Goal: Task Accomplishment & Management: Manage account settings

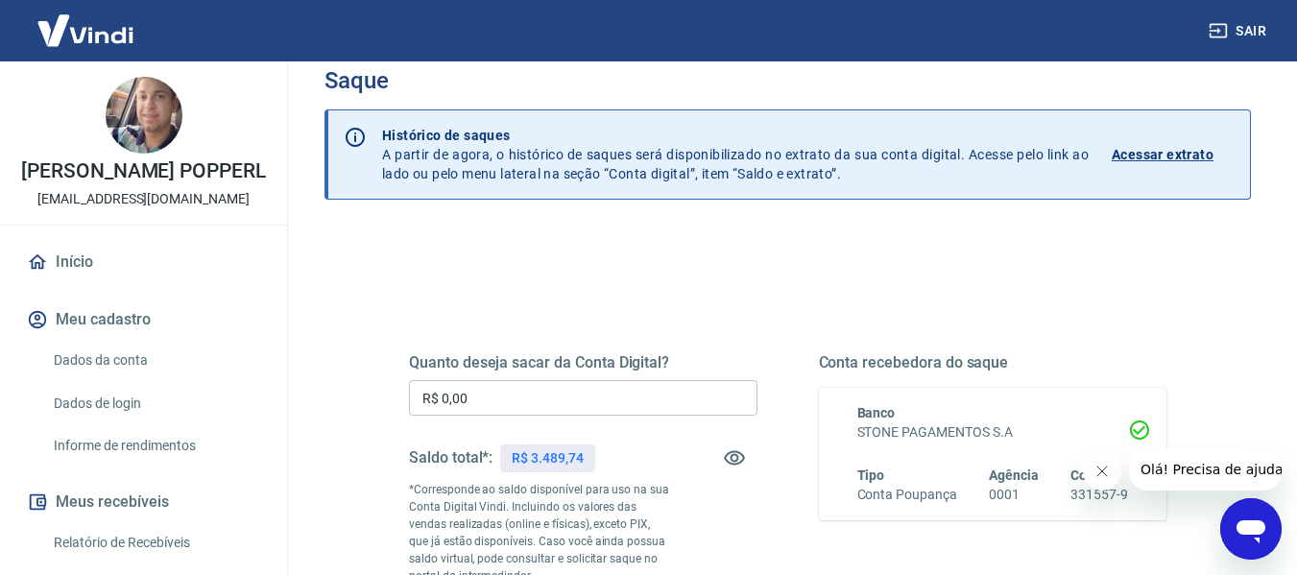
scroll to position [36, 0]
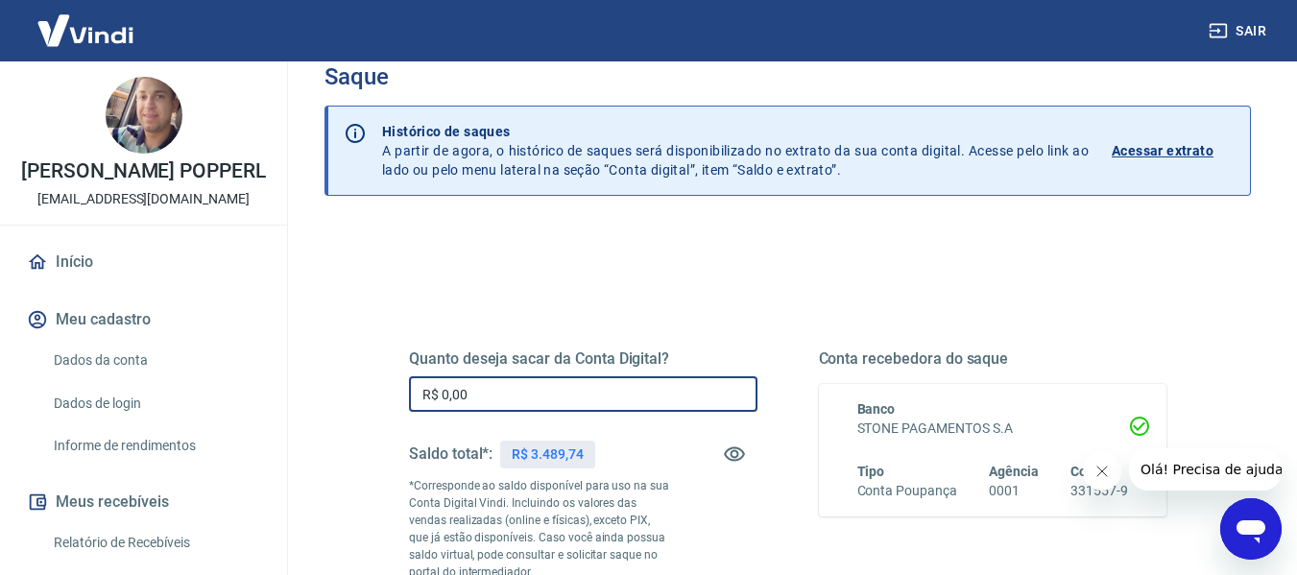
click at [614, 406] on input "R$ 0,00" at bounding box center [583, 394] width 348 height 36
type input "R$ 3.489,74"
click at [740, 293] on div "Quanto deseja sacar da Conta Digital? R$ 3.489,74 ​ Saldo total*: R$ 3.489,74 *…" at bounding box center [787, 497] width 803 height 464
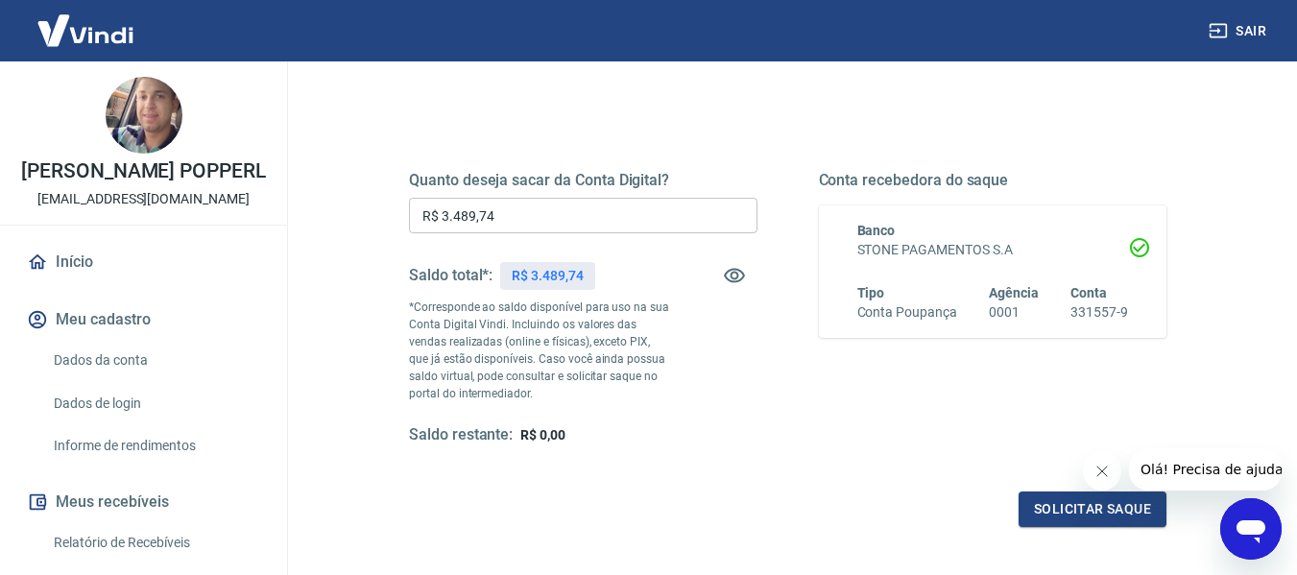
scroll to position [228, 0]
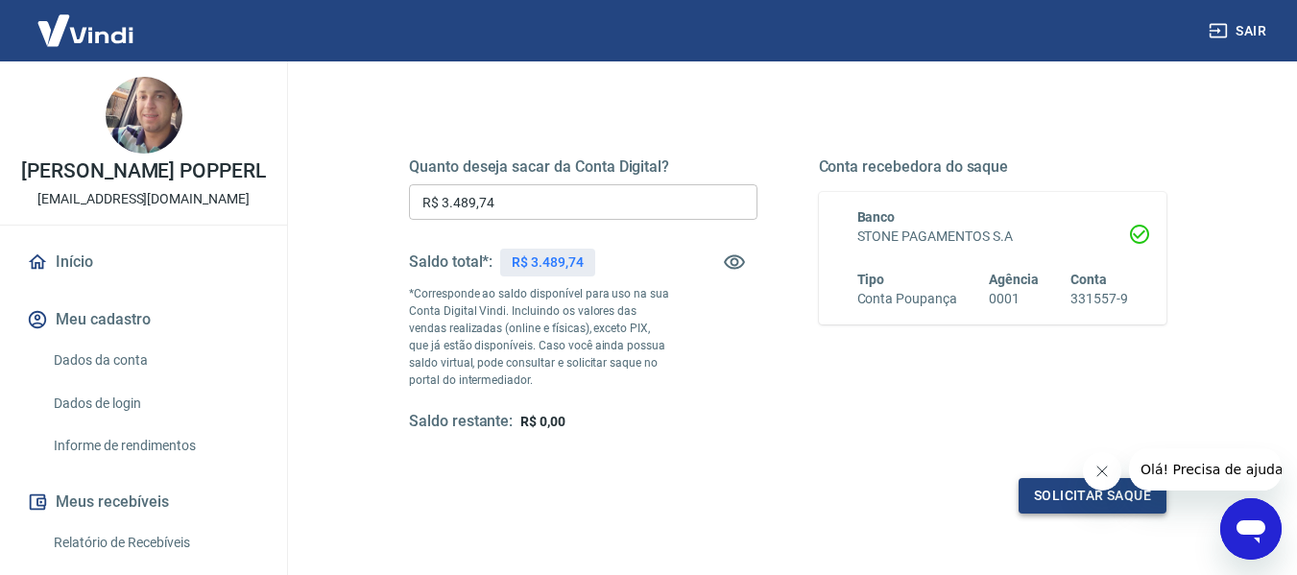
click at [1038, 493] on button "Solicitar saque" at bounding box center [1092, 496] width 148 height 36
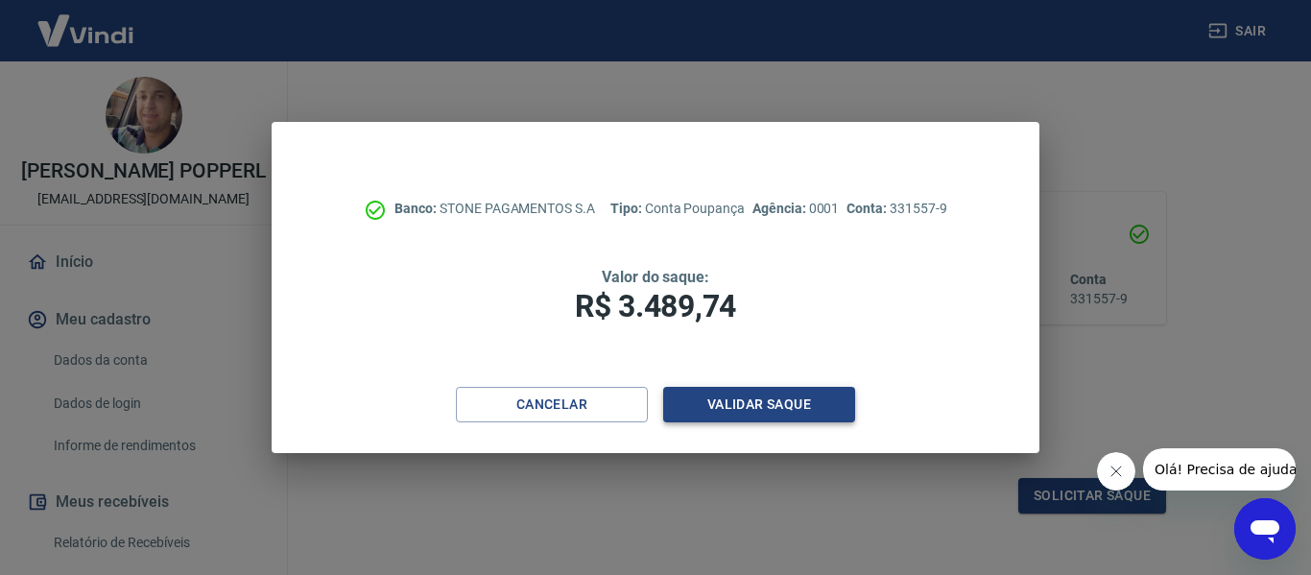
click at [682, 395] on button "Validar saque" at bounding box center [759, 405] width 192 height 36
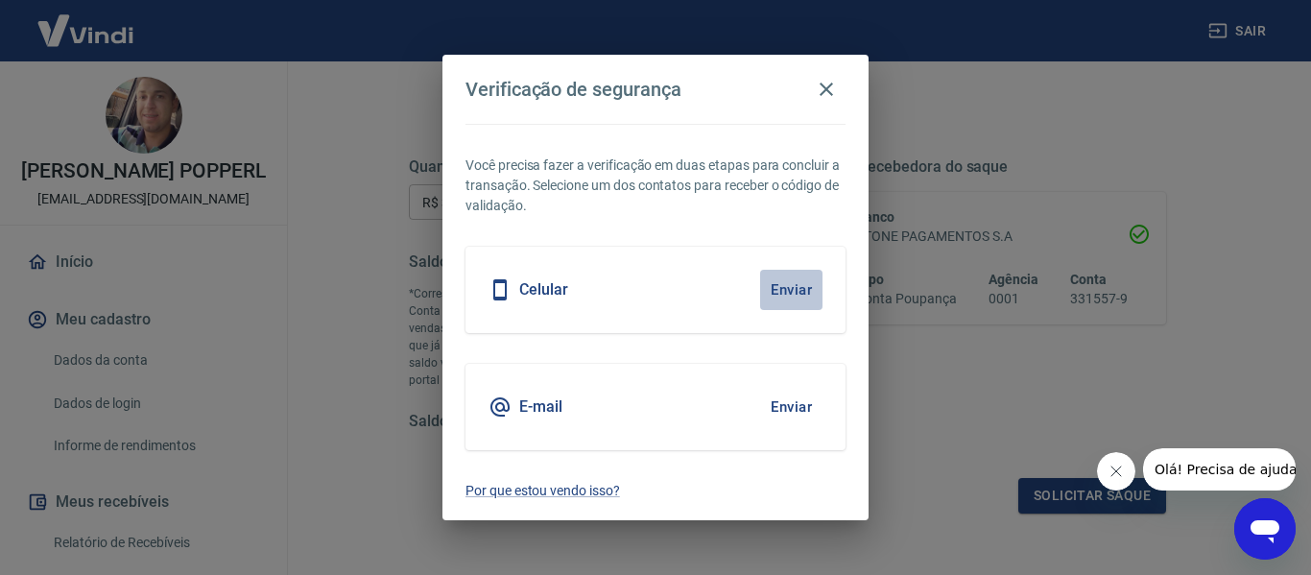
click at [780, 289] on button "Enviar" at bounding box center [791, 290] width 62 height 40
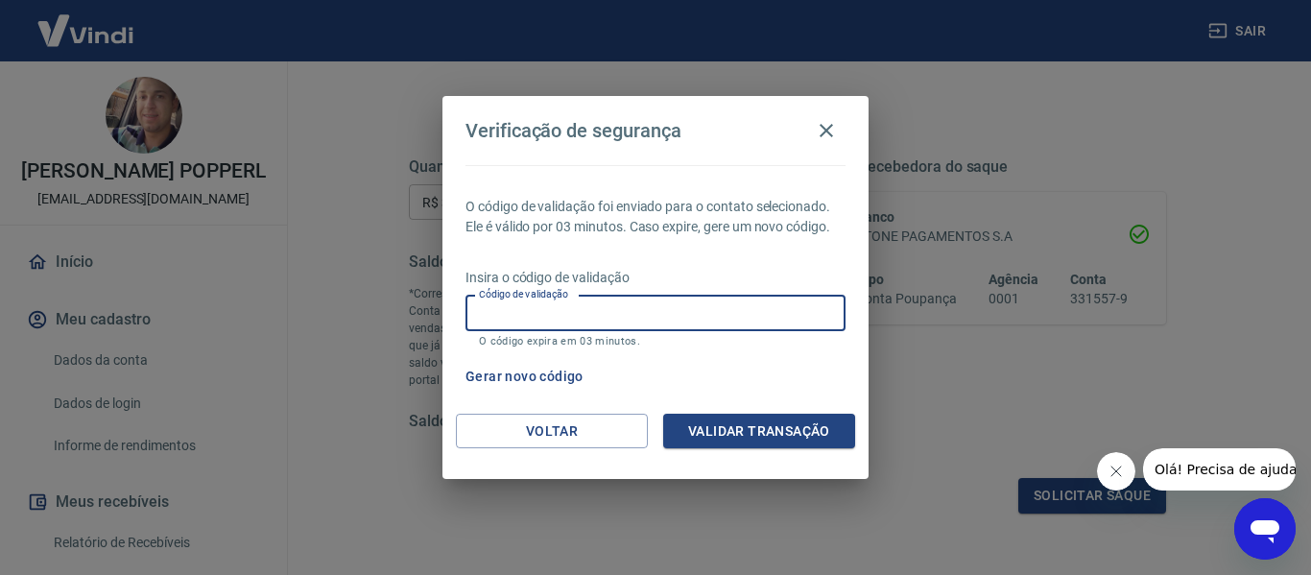
click at [703, 306] on input "Código de validação" at bounding box center [656, 314] width 380 height 36
type input "528034"
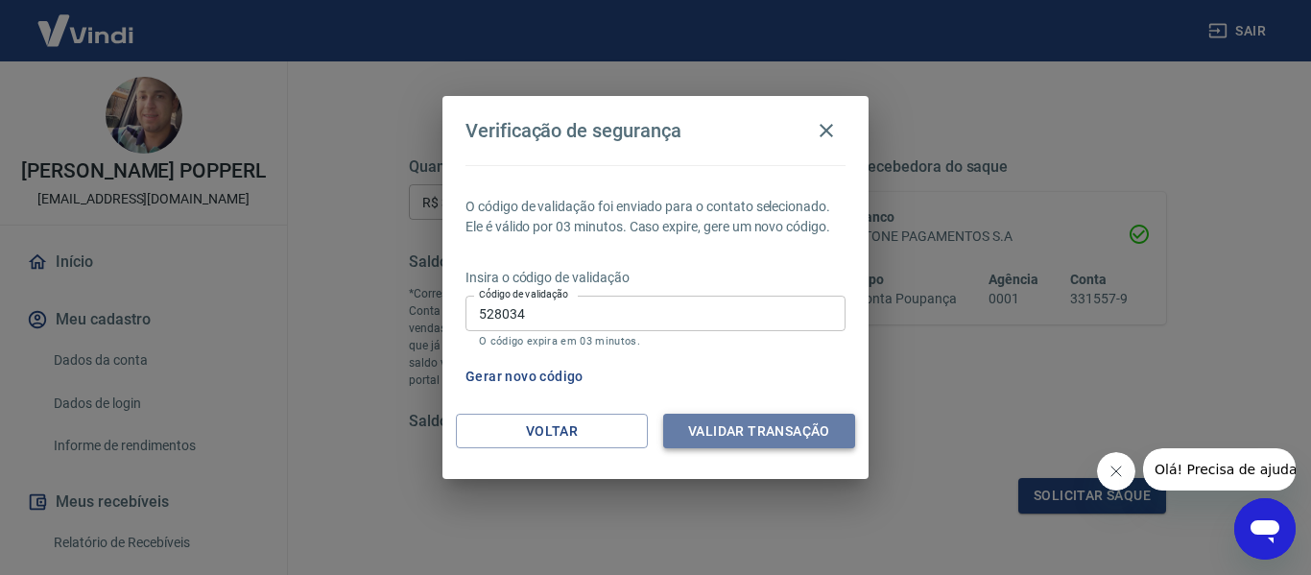
click at [706, 430] on button "Validar transação" at bounding box center [759, 432] width 192 height 36
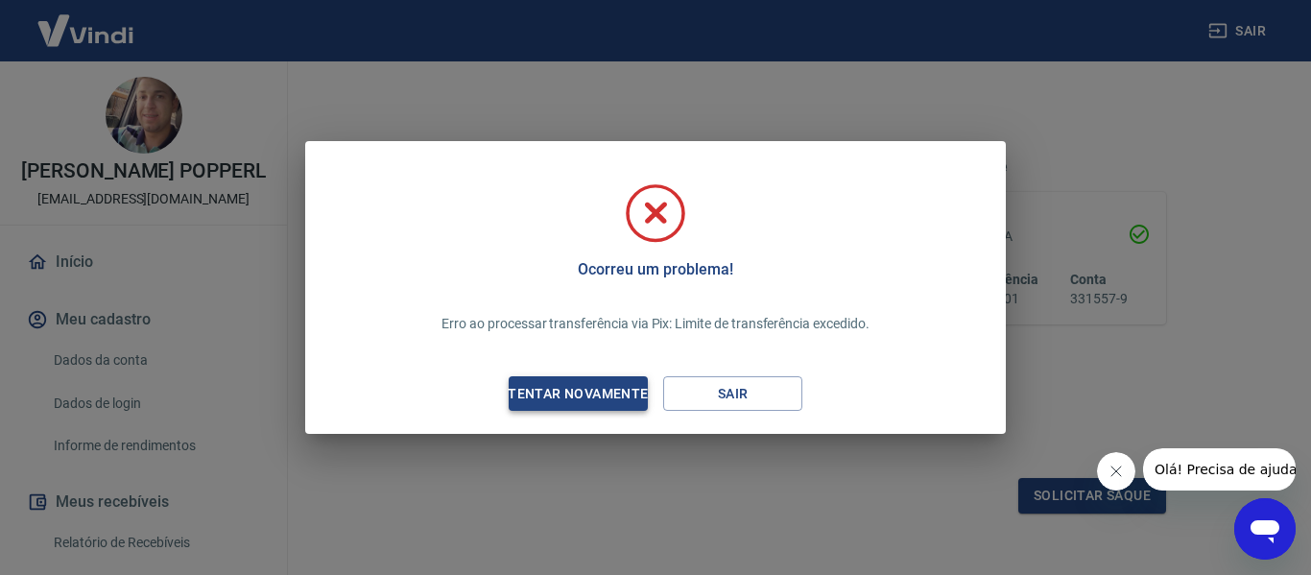
click at [630, 395] on div "Tentar novamente" at bounding box center [578, 394] width 186 height 24
